Goal: Task Accomplishment & Management: Manage account settings

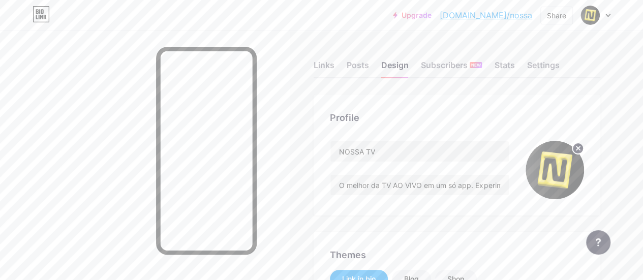
click at [559, 62] on div "Settings" at bounding box center [543, 68] width 33 height 18
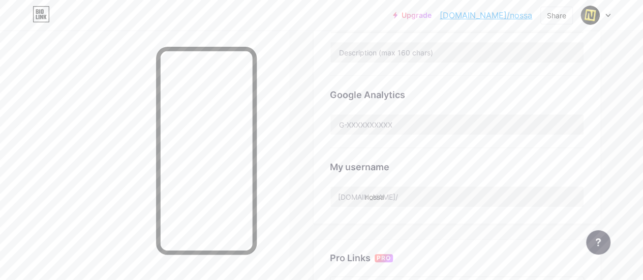
scroll to position [294, 0]
click at [374, 118] on input "text" at bounding box center [456, 120] width 253 height 20
type input "v"
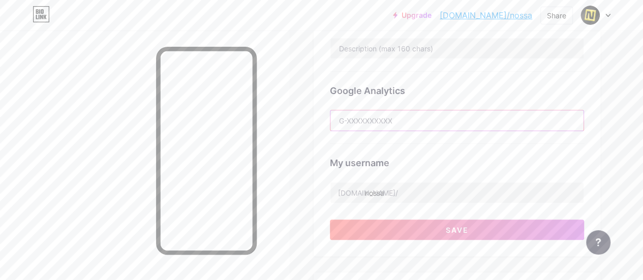
paste input "G-H27LDVQE8R"
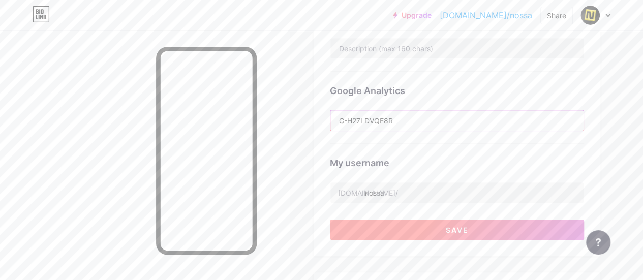
type input "G-H27LDVQE8R"
click at [417, 236] on button "Save" at bounding box center [457, 230] width 254 height 20
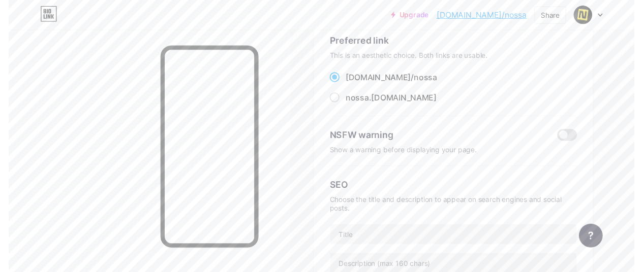
scroll to position [0, 0]
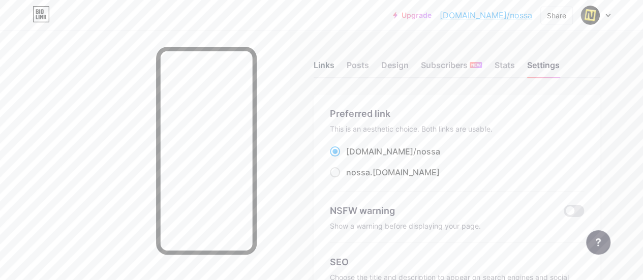
click at [319, 70] on div "Links" at bounding box center [324, 68] width 21 height 18
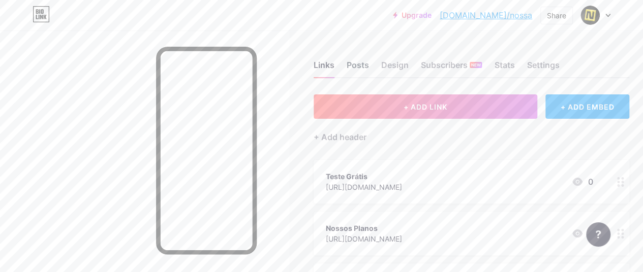
click at [369, 66] on div "Posts" at bounding box center [358, 68] width 22 height 18
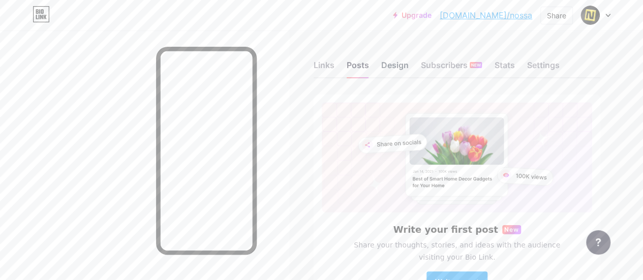
click at [391, 64] on div "Design" at bounding box center [394, 68] width 27 height 18
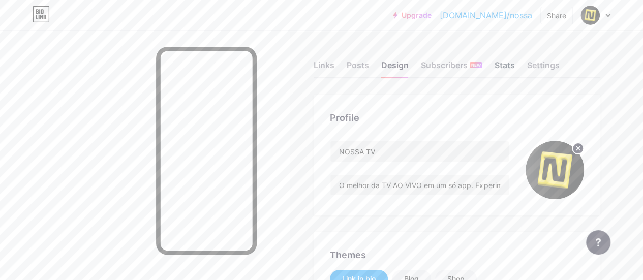
click at [507, 66] on div "Stats" at bounding box center [504, 68] width 20 height 18
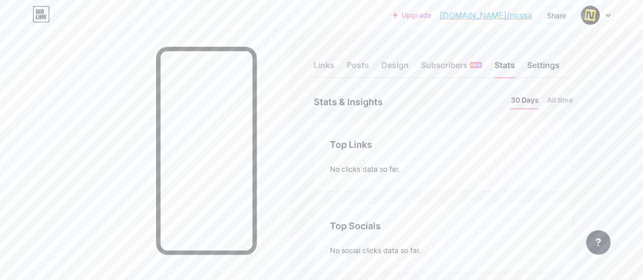
click at [541, 68] on div "Settings" at bounding box center [543, 68] width 33 height 18
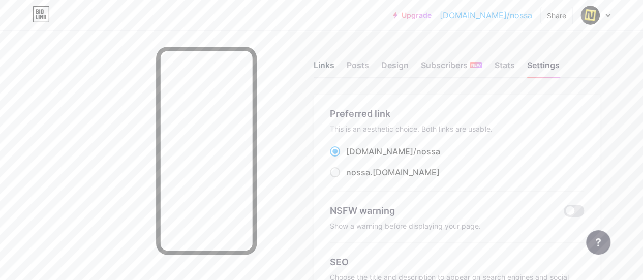
click at [324, 68] on div "Links" at bounding box center [324, 68] width 21 height 18
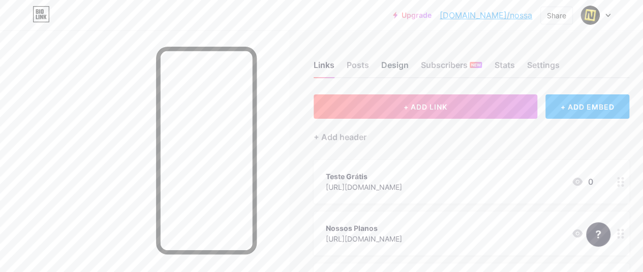
click at [398, 68] on div "Design" at bounding box center [394, 68] width 27 height 18
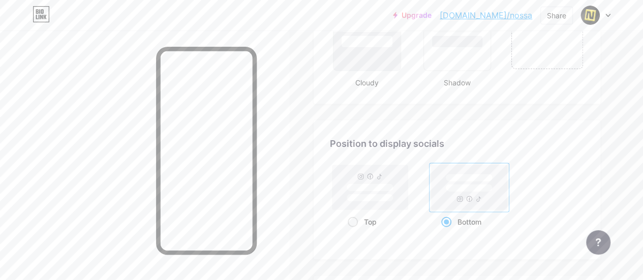
scroll to position [1169, 0]
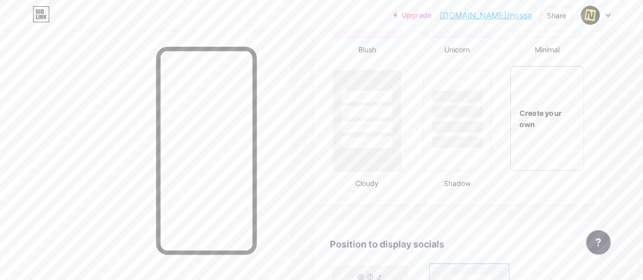
click at [537, 109] on div "Create your own" at bounding box center [547, 119] width 73 height 22
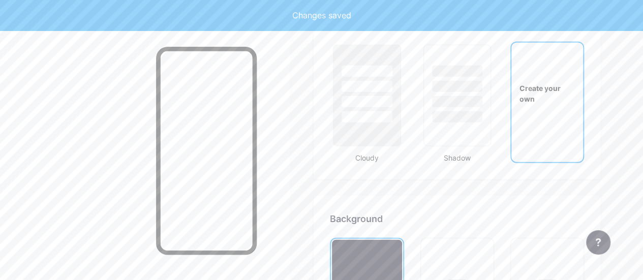
type input "#ffffff"
type input "#000000"
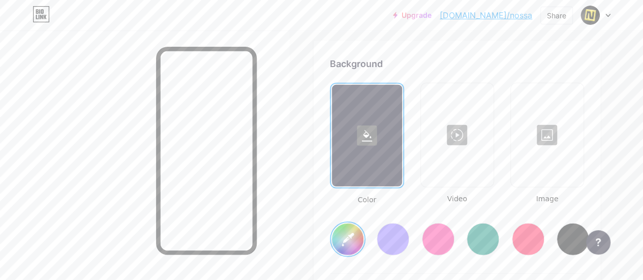
scroll to position [1400, 0]
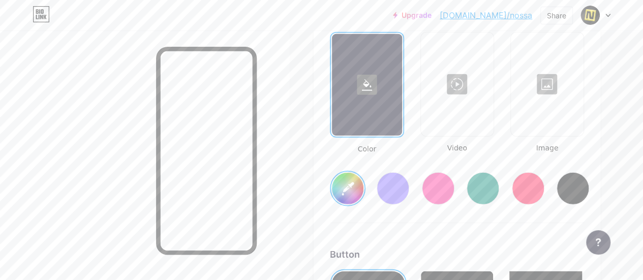
click at [547, 120] on div at bounding box center [547, 85] width 71 height 102
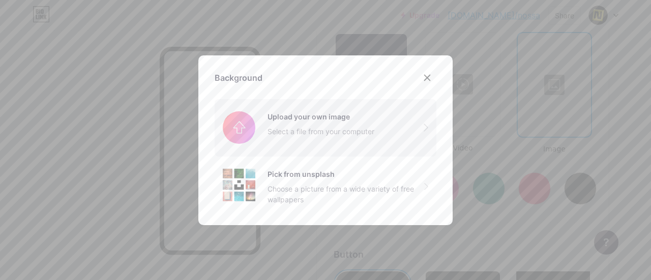
click at [319, 130] on input "file" at bounding box center [325, 127] width 222 height 57
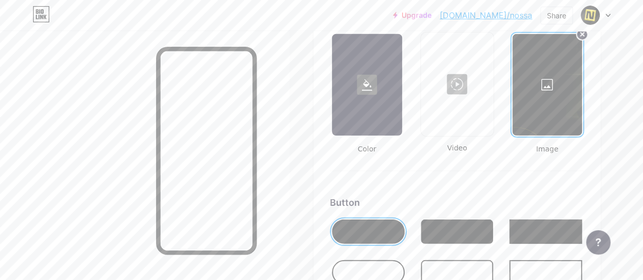
click at [563, 92] on div at bounding box center [547, 85] width 70 height 102
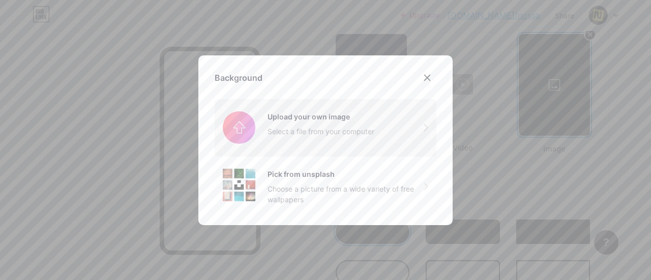
click at [330, 126] on input "file" at bounding box center [325, 127] width 222 height 57
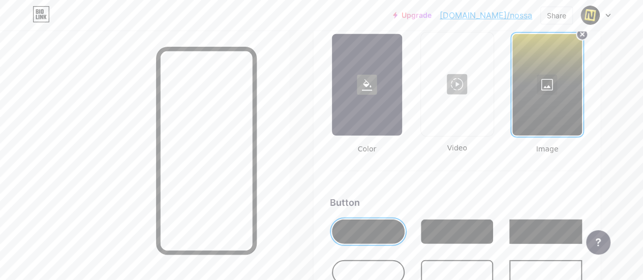
scroll to position [1502, 0]
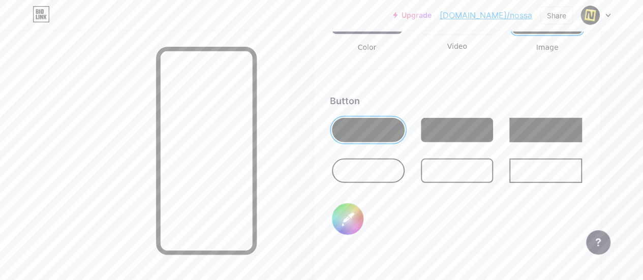
click at [345, 222] on input "#000000" at bounding box center [348, 219] width 32 height 32
click at [358, 221] on input "#000000" at bounding box center [348, 219] width 32 height 32
click at [352, 209] on input "#000000" at bounding box center [348, 219] width 32 height 32
type input "#ffe500"
click at [572, 79] on div "Background Color Video Image Button #ffe500 Font Inter Poppins EB Garamond TEKO…" at bounding box center [457, 179] width 254 height 550
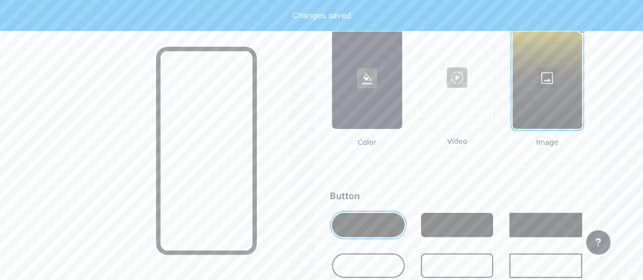
scroll to position [1349, 0]
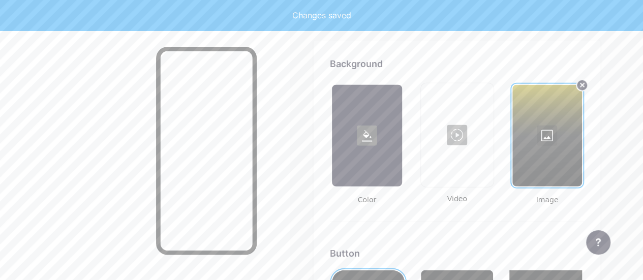
click at [545, 163] on div at bounding box center [547, 136] width 70 height 102
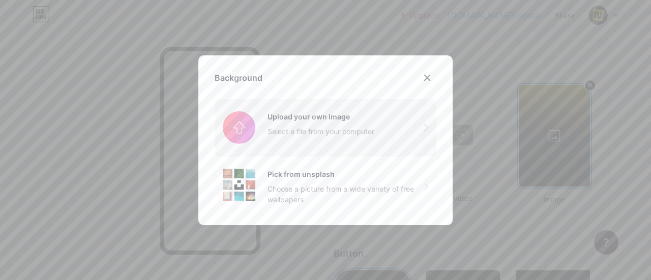
click at [340, 120] on input "file" at bounding box center [325, 127] width 222 height 57
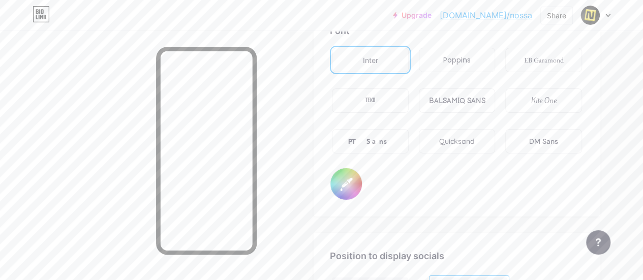
scroll to position [1705, 0]
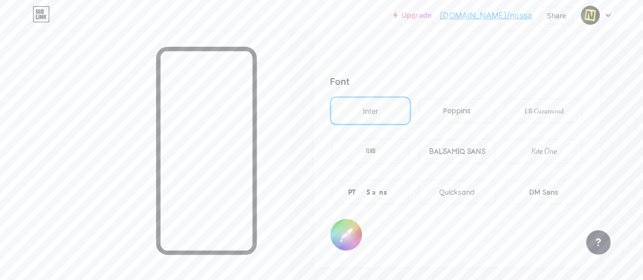
click at [451, 116] on div "Poppins" at bounding box center [457, 111] width 77 height 24
click at [383, 188] on div "PT Sans" at bounding box center [370, 192] width 45 height 11
click at [382, 120] on div "Inter" at bounding box center [370, 111] width 77 height 24
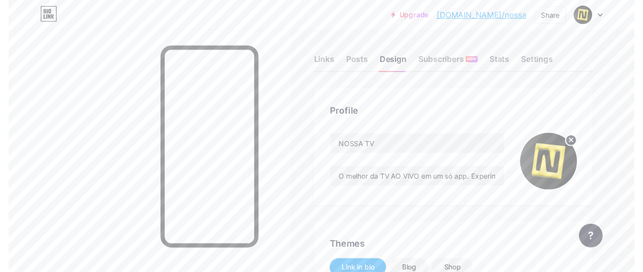
scroll to position [0, 0]
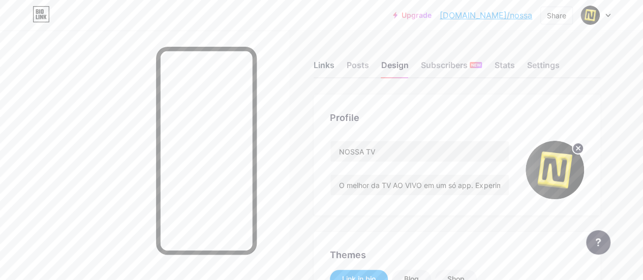
click at [332, 68] on div "Links" at bounding box center [324, 68] width 21 height 18
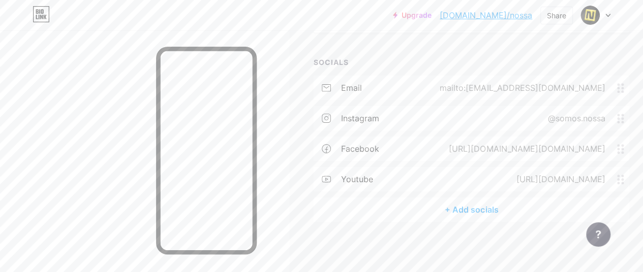
scroll to position [224, 0]
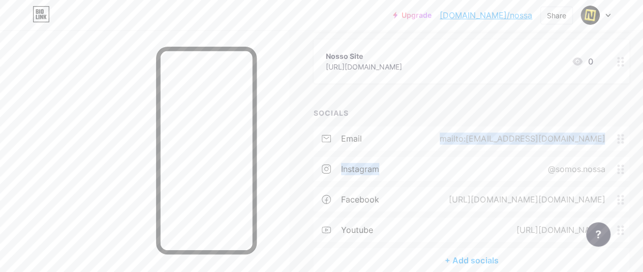
drag, startPoint x: 396, startPoint y: 134, endPoint x: 650, endPoint y: 153, distance: 254.4
click at [418, 161] on div "email mailto:[EMAIL_ADDRESS][DOMAIN_NAME] instagram @somos.nossa facebook [URL]…" at bounding box center [472, 188] width 316 height 122
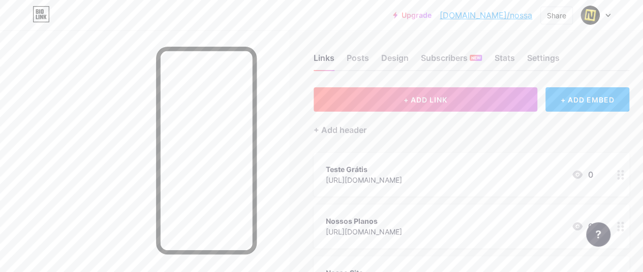
scroll to position [0, 0]
